Goal: Information Seeking & Learning: Find specific page/section

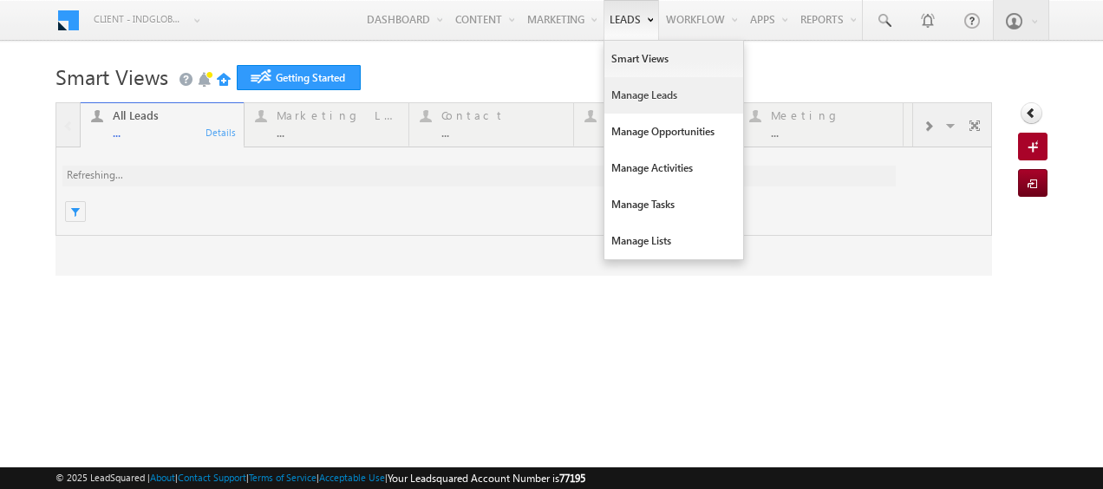
click at [610, 87] on link "Manage Leads" at bounding box center [673, 95] width 139 height 36
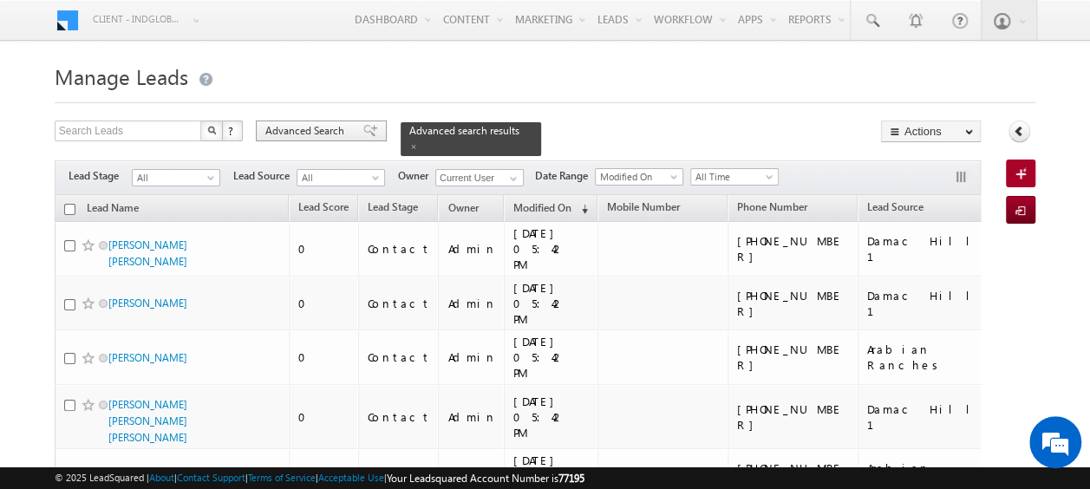
click at [318, 137] on span "Advanced Search" at bounding box center [307, 131] width 84 height 16
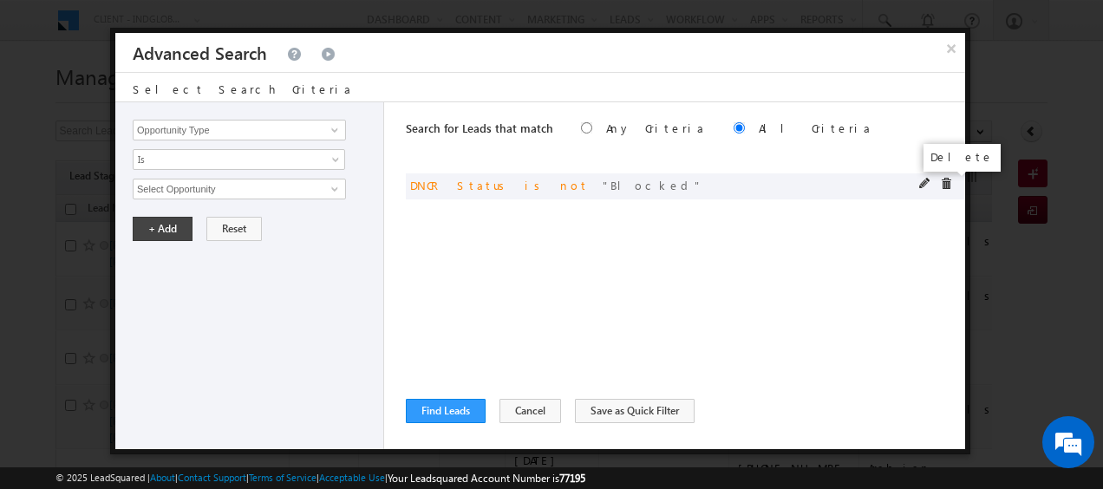
click at [940, 182] on span at bounding box center [946, 184] width 12 height 12
click at [271, 125] on input "Opportunity Type" at bounding box center [239, 130] width 213 height 21
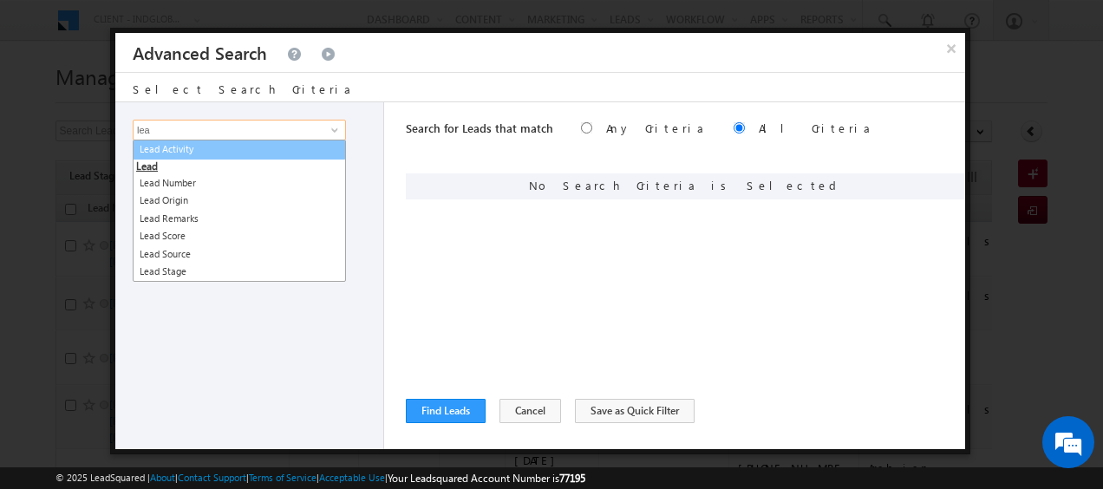
click at [238, 153] on link "Lead Activity" at bounding box center [239, 150] width 213 height 20
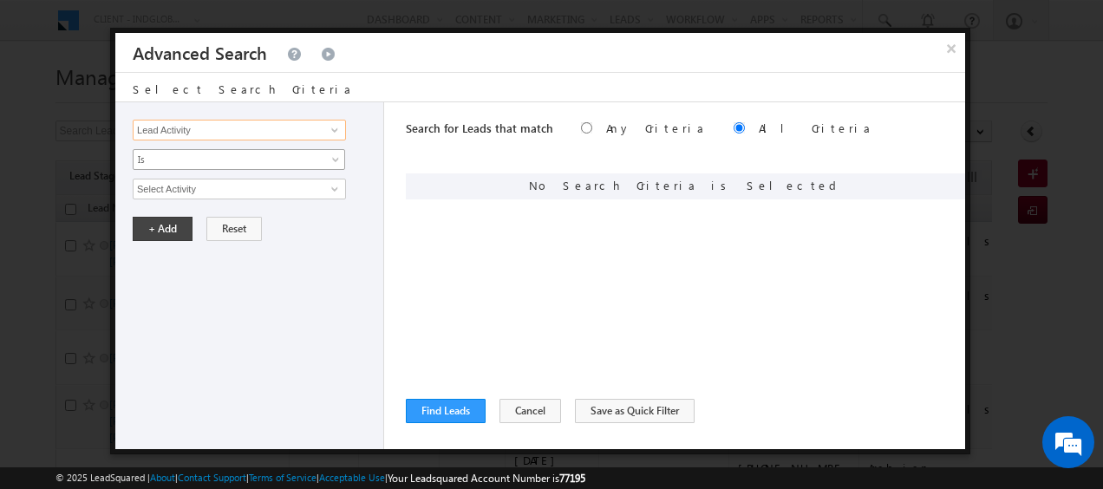
type input "Lead Activity"
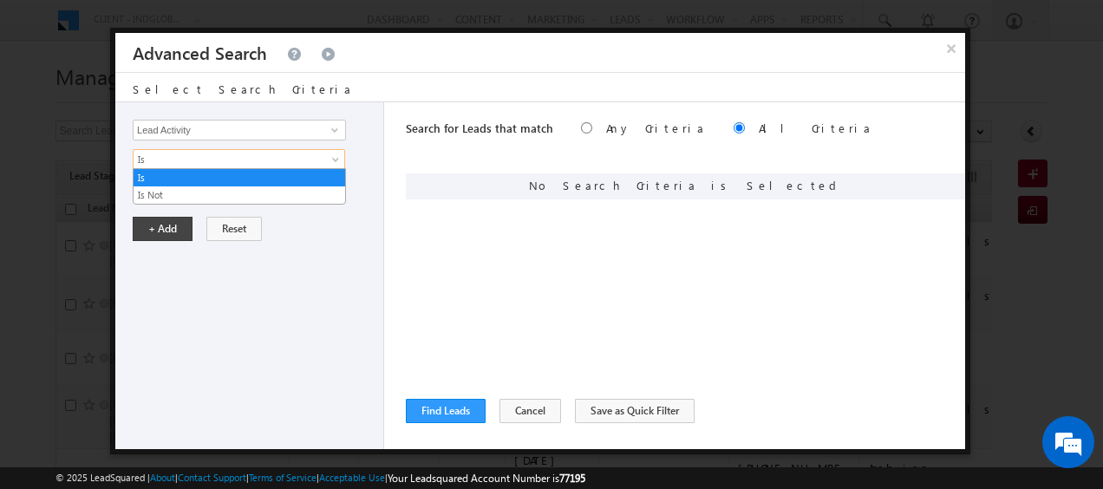
click at [329, 160] on link "Is" at bounding box center [239, 159] width 212 height 21
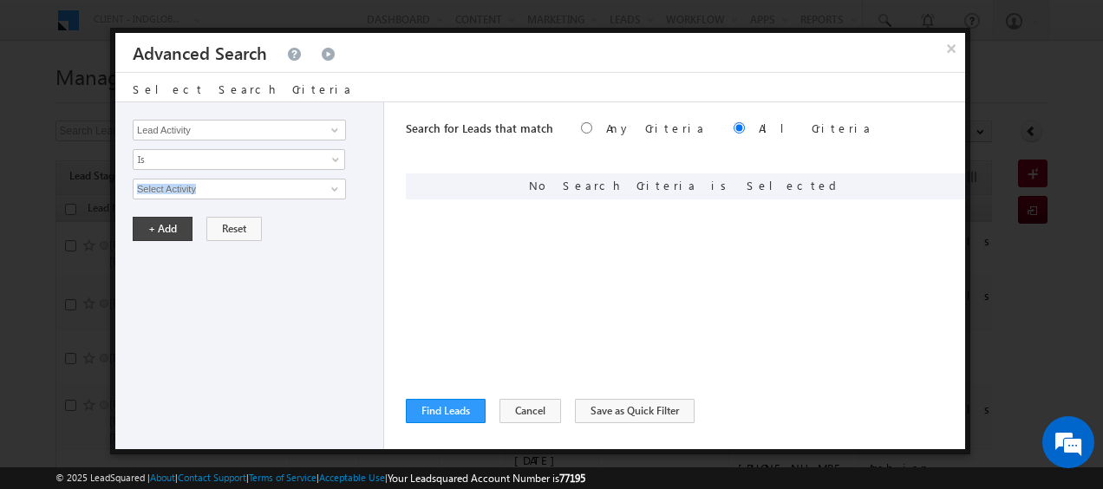
drag, startPoint x: 378, startPoint y: 161, endPoint x: 340, endPoint y: 186, distance: 45.7
click at [340, 186] on div "Opportunity Type Lead Activity Task Sales Group Prospect Id Address 1 Address 2…" at bounding box center [249, 275] width 269 height 347
click at [340, 186] on span at bounding box center [335, 189] width 14 height 14
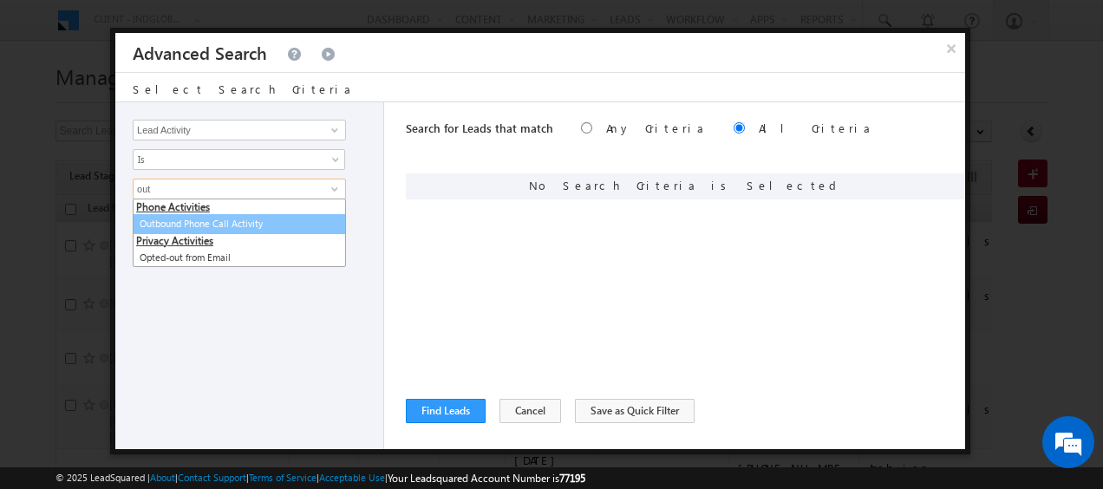
click at [222, 222] on link "Outbound Phone Call Activity" at bounding box center [239, 224] width 213 height 20
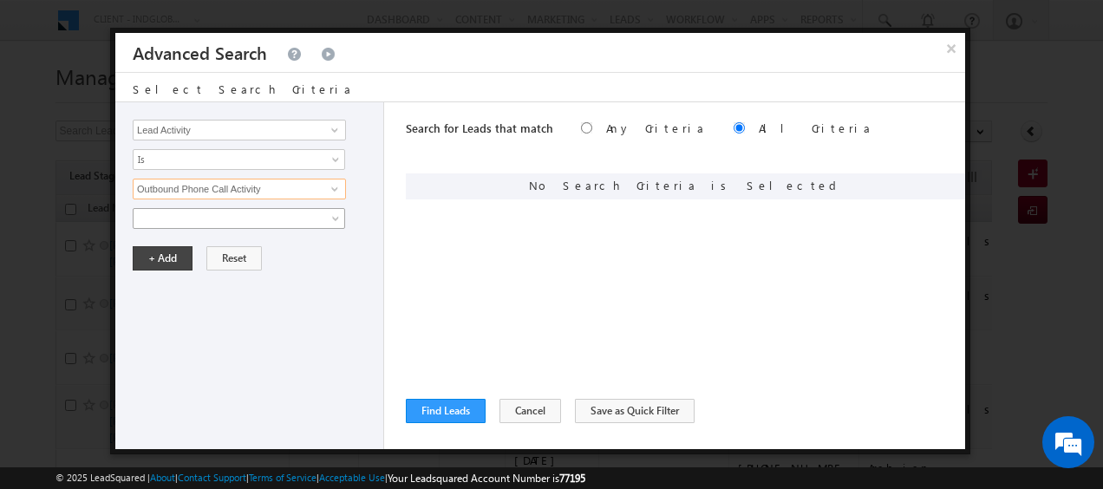
type input "Outbound Phone Call Activity"
click at [335, 219] on span at bounding box center [337, 222] width 14 height 14
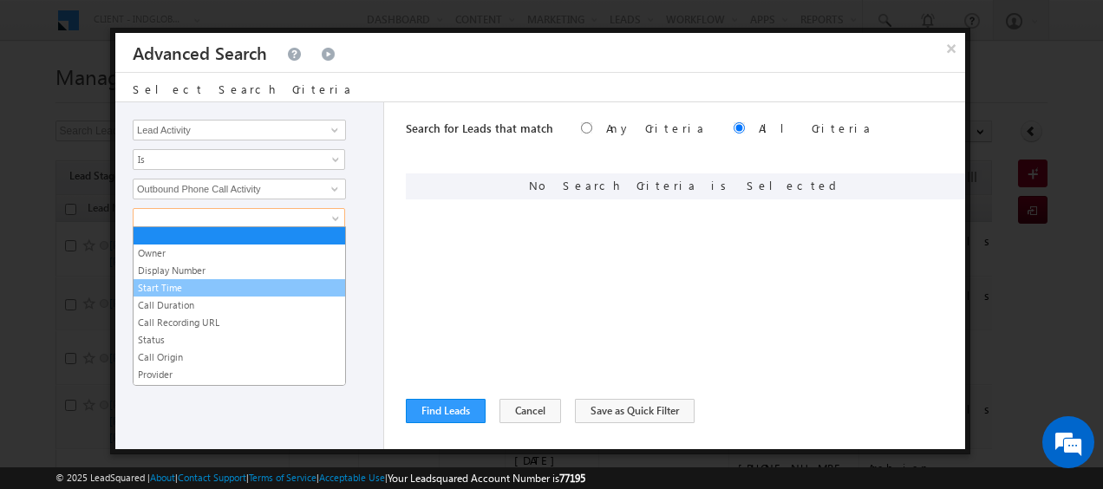
click at [192, 281] on link "Start Time" at bounding box center [240, 288] width 212 height 16
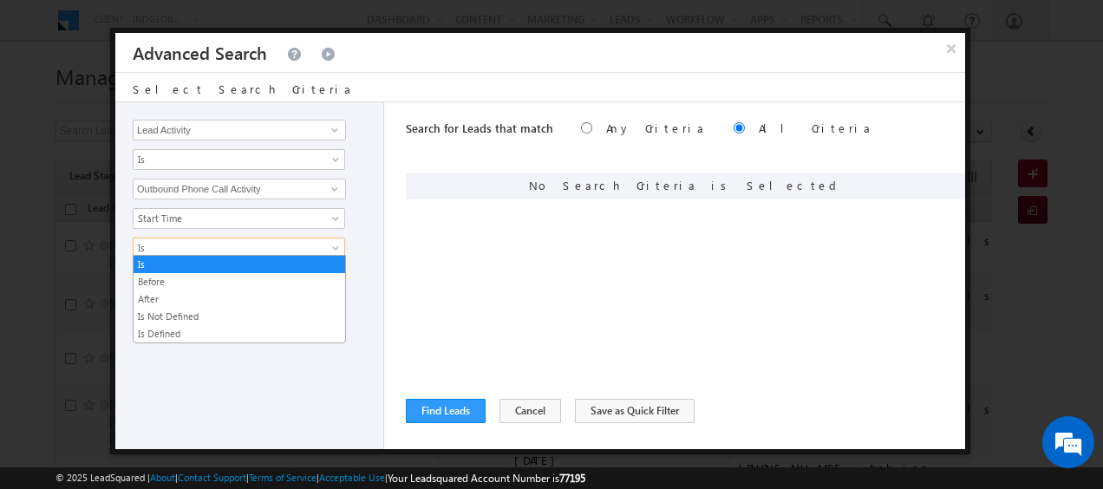
click at [333, 245] on span at bounding box center [337, 252] width 14 height 14
click at [222, 277] on link "Before" at bounding box center [240, 282] width 212 height 16
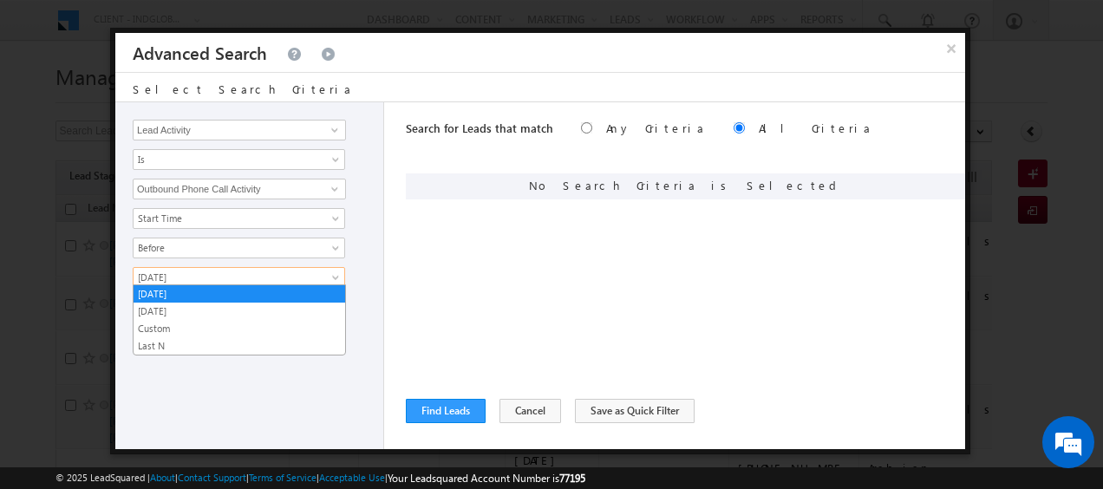
click at [321, 272] on span "[DATE]" at bounding box center [228, 278] width 188 height 16
click at [181, 328] on link "Custom" at bounding box center [240, 329] width 212 height 16
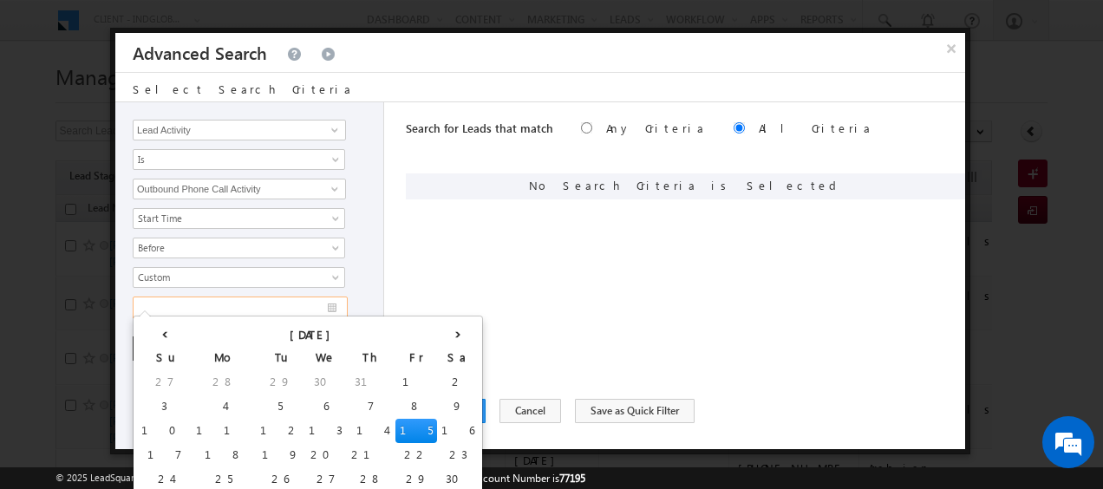
click at [337, 302] on input "text" at bounding box center [240, 308] width 215 height 23
click at [395, 387] on td "1" at bounding box center [416, 382] width 42 height 24
type input "[DATE]"
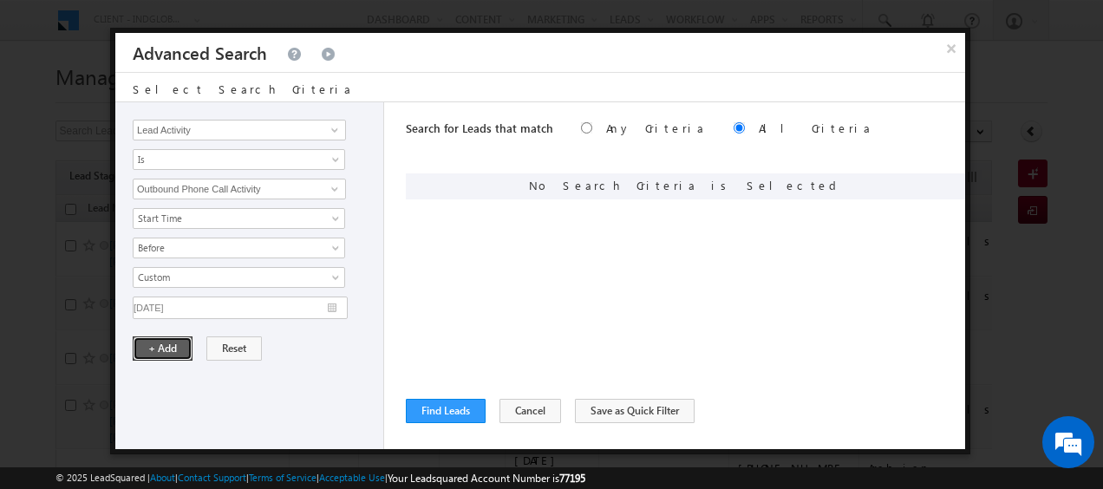
click at [159, 344] on button "+ Add" at bounding box center [163, 348] width 60 height 24
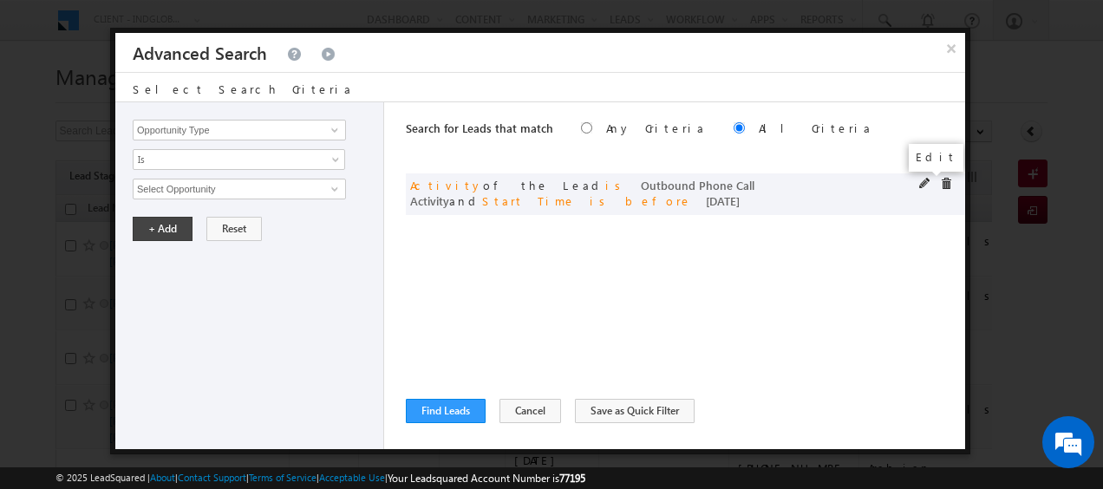
click at [923, 180] on span at bounding box center [925, 184] width 12 height 12
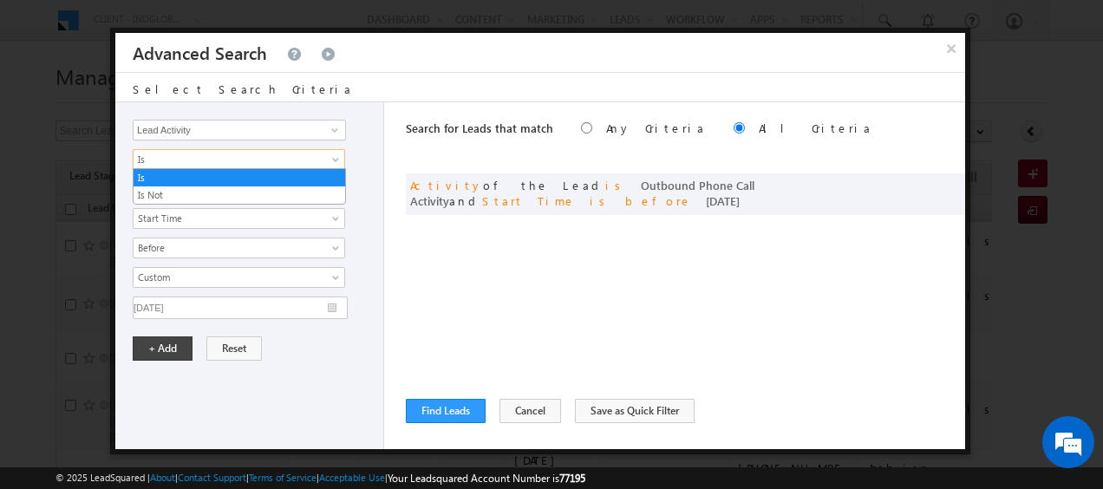
click at [338, 163] on span at bounding box center [337, 163] width 14 height 14
click at [248, 193] on link "Is Not" at bounding box center [240, 195] width 212 height 16
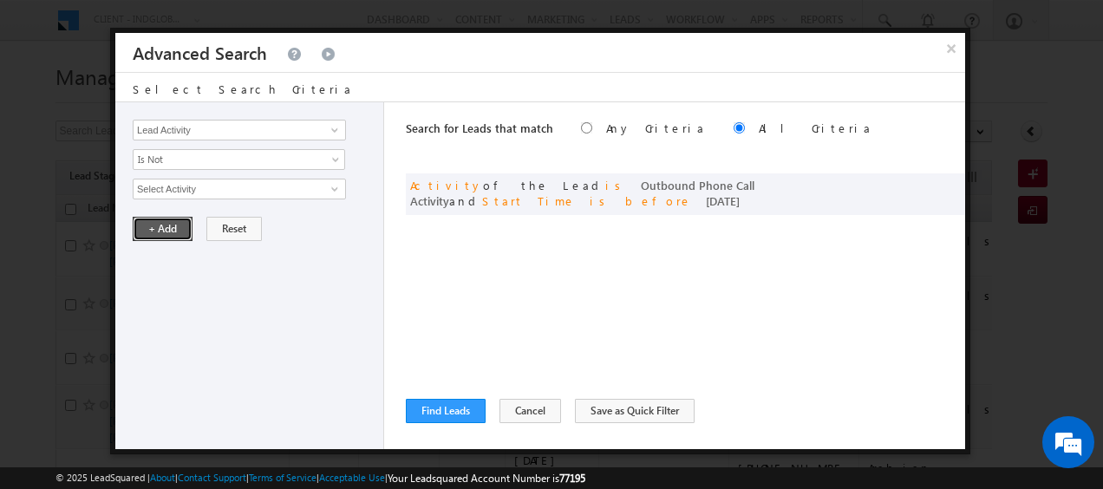
click at [161, 226] on button "+ Add" at bounding box center [163, 229] width 60 height 24
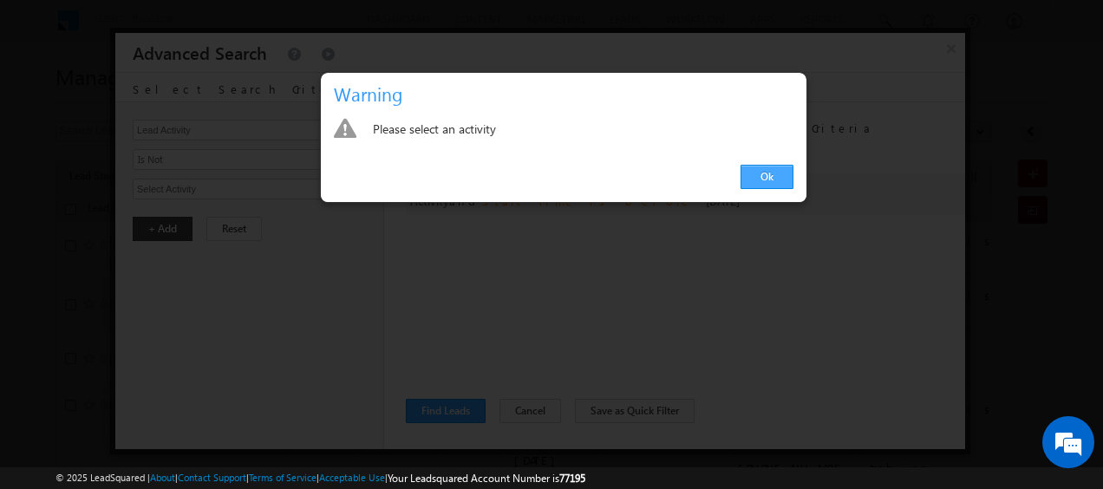
click at [774, 184] on link "Ok" at bounding box center [766, 177] width 53 height 24
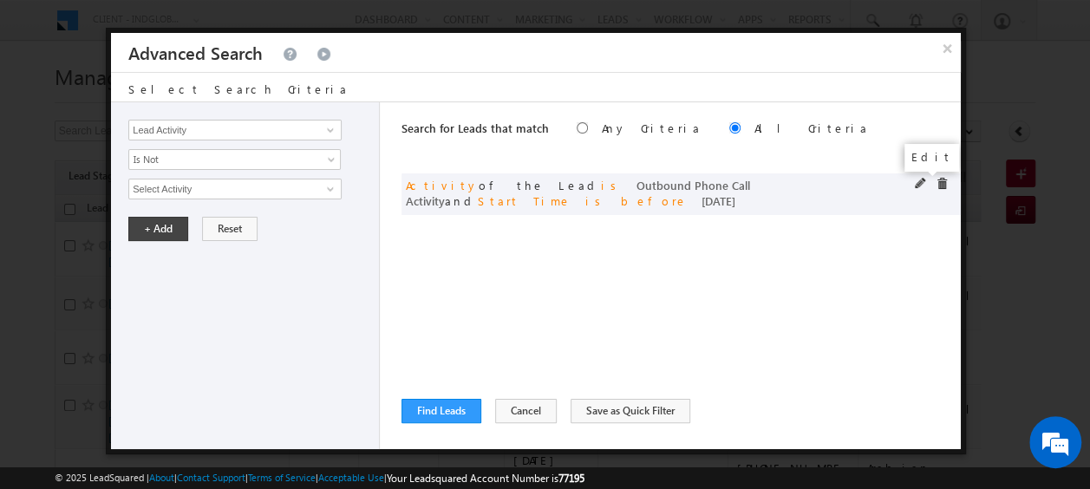
click at [918, 181] on span at bounding box center [921, 184] width 12 height 12
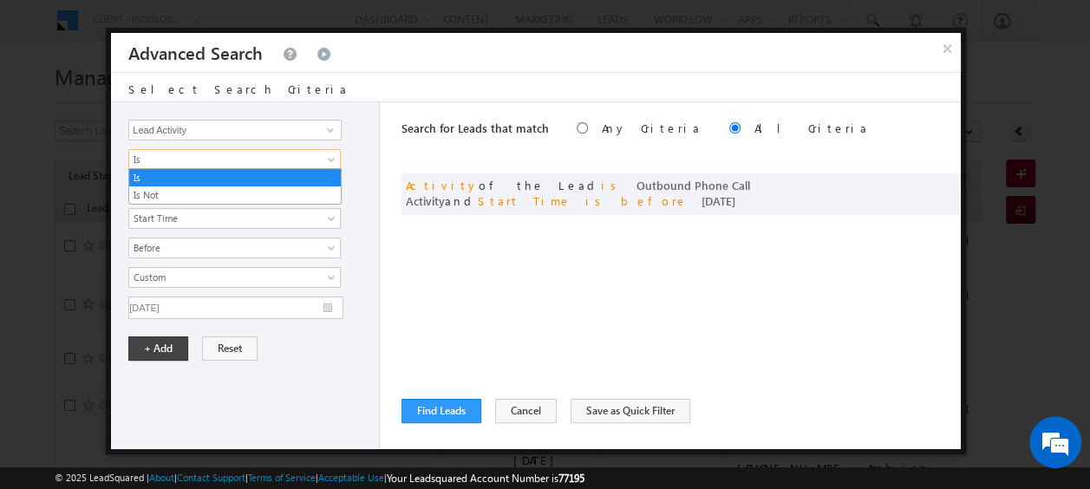
click at [329, 160] on span at bounding box center [333, 163] width 14 height 14
click at [222, 188] on link "Is Not" at bounding box center [235, 195] width 212 height 16
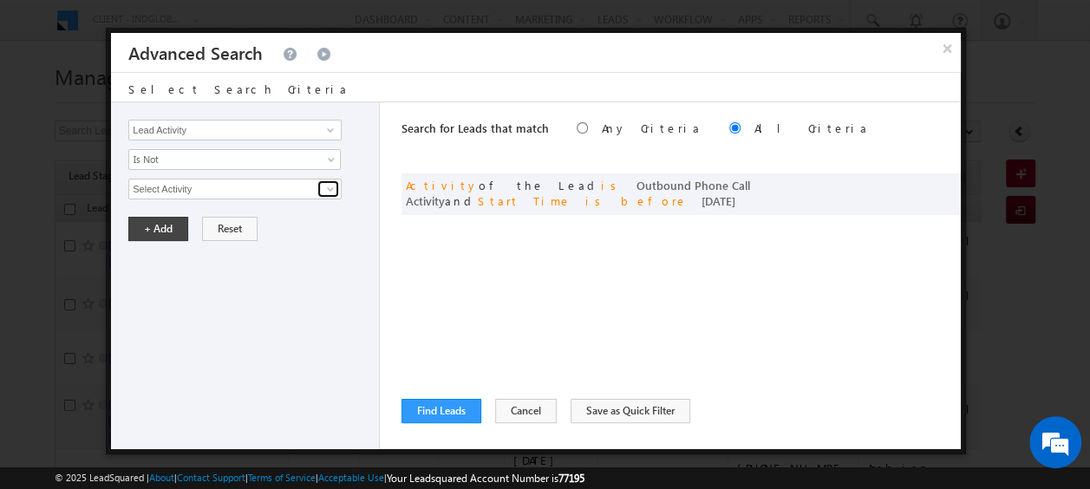
click at [330, 191] on span at bounding box center [330, 189] width 14 height 14
click at [445, 218] on div "Search for Leads that match Any Criteria All Criteria Note that the current tri…" at bounding box center [680, 275] width 559 height 347
click at [917, 182] on span at bounding box center [921, 184] width 12 height 12
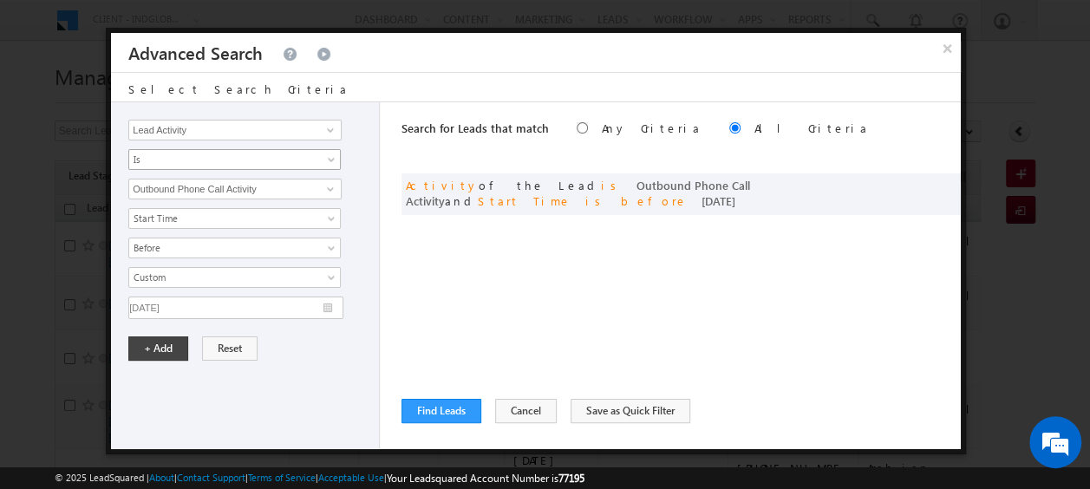
click at [333, 158] on span at bounding box center [333, 163] width 14 height 14
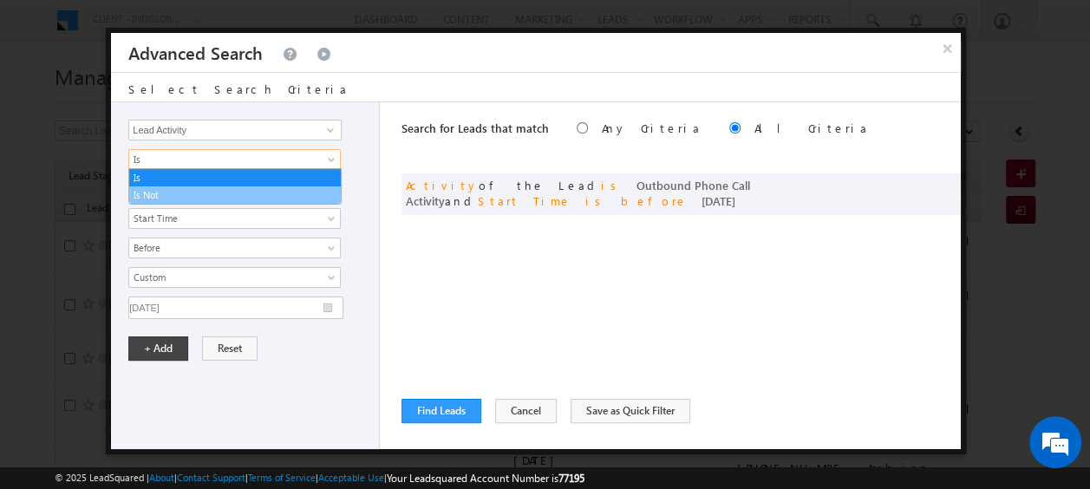
click at [209, 189] on link "Is Not" at bounding box center [235, 195] width 212 height 16
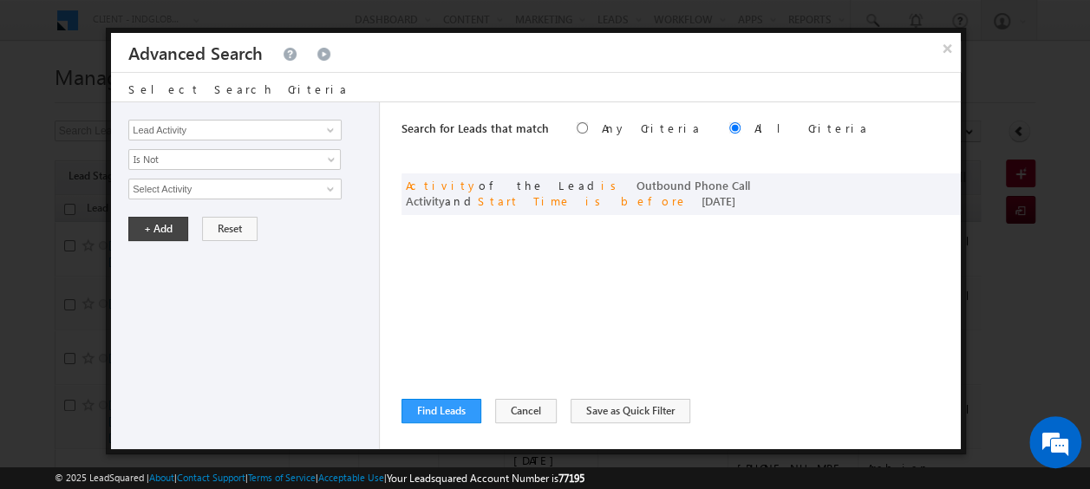
drag, startPoint x: 945, startPoint y: 186, endPoint x: 542, endPoint y: 501, distance: 512.0
click at [529, 413] on button "Cancel" at bounding box center [526, 411] width 62 height 24
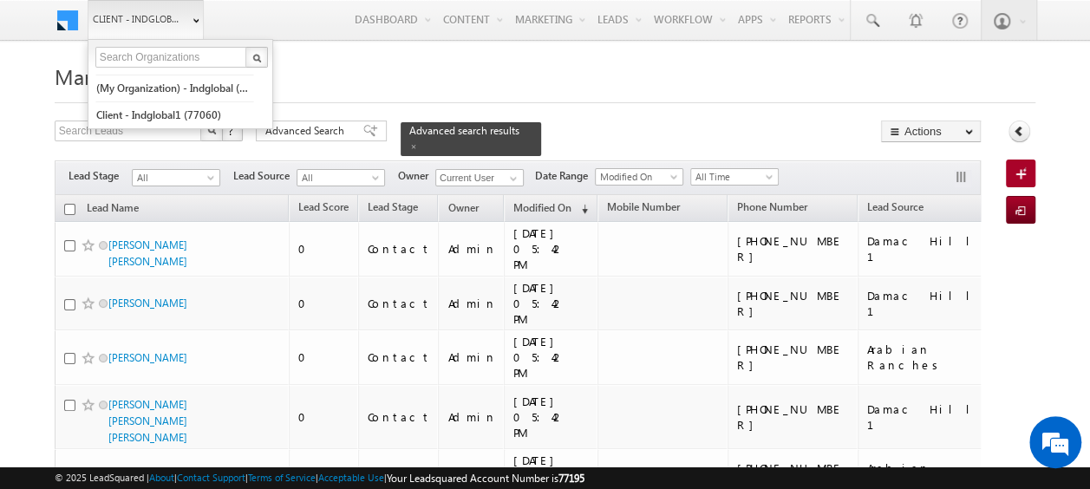
click at [186, 17] on link "Client - indglobal2 (77195)" at bounding box center [146, 19] width 116 height 39
click at [177, 83] on link "(My Organization) - indglobal (48060)" at bounding box center [174, 88] width 159 height 27
